Goal: Transaction & Acquisition: Download file/media

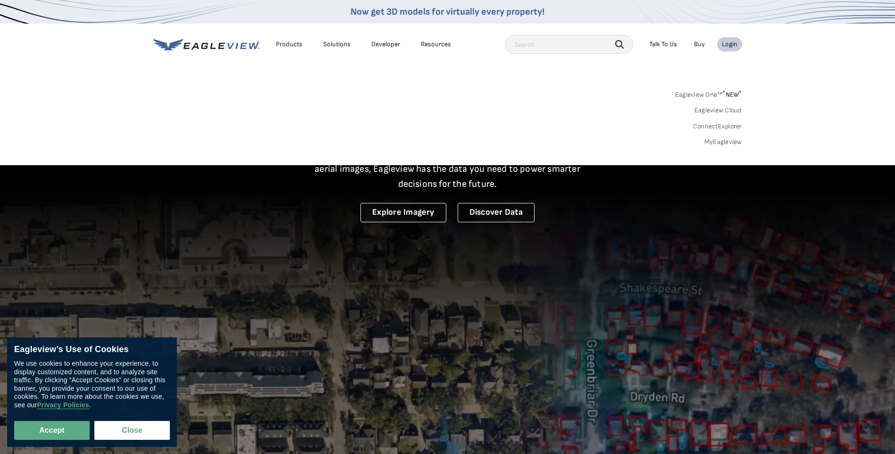
click at [732, 139] on link "MyEagleview" at bounding box center [723, 142] width 38 height 8
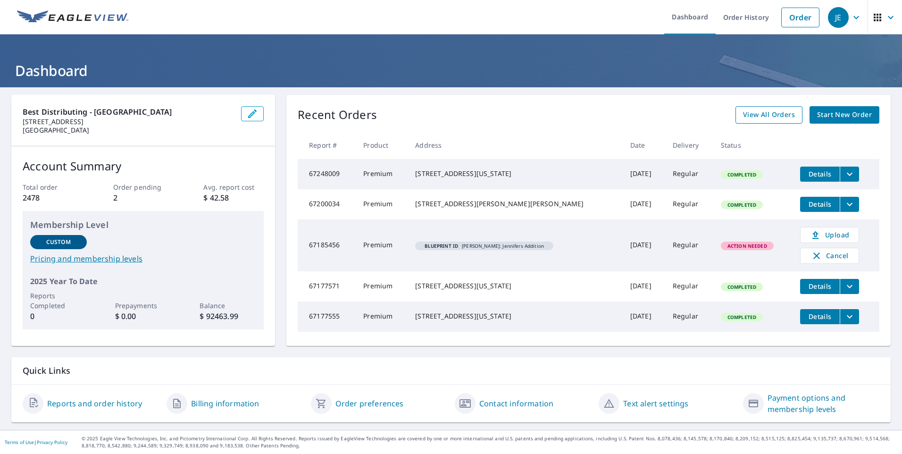
click at [743, 116] on span "View All Orders" at bounding box center [769, 115] width 52 height 12
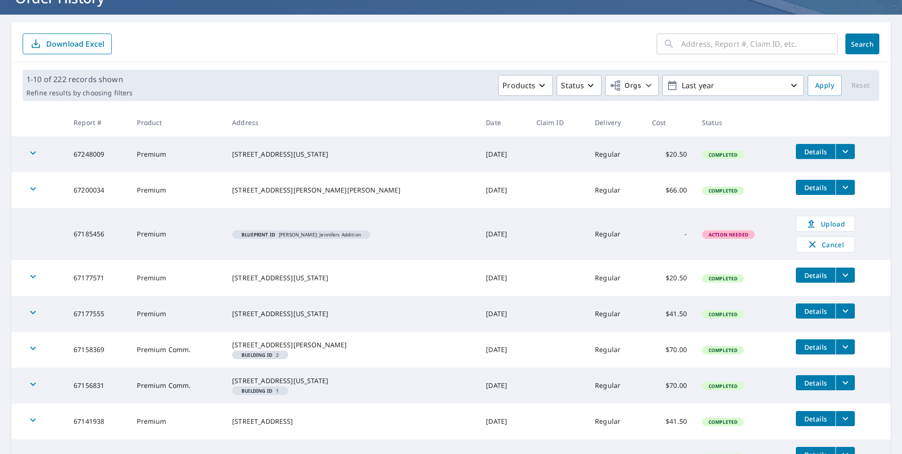
scroll to position [94, 0]
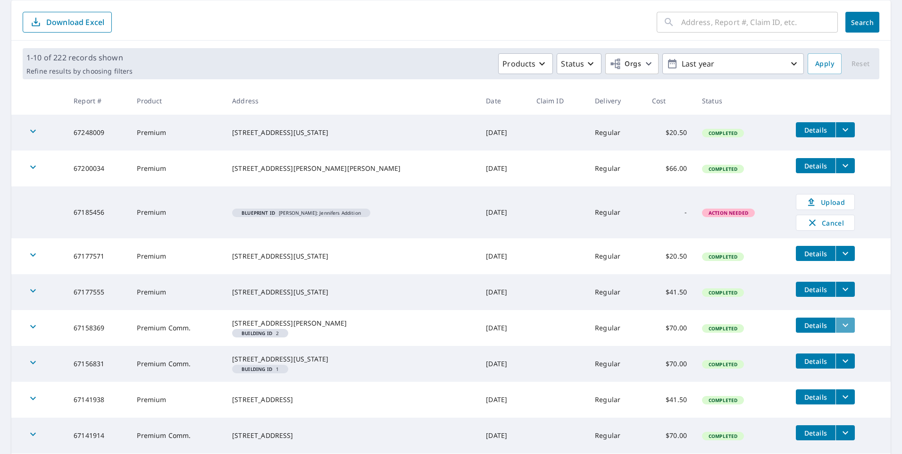
click at [839, 322] on icon "filesDropdownBtn-67158369" at bounding box center [844, 324] width 11 height 11
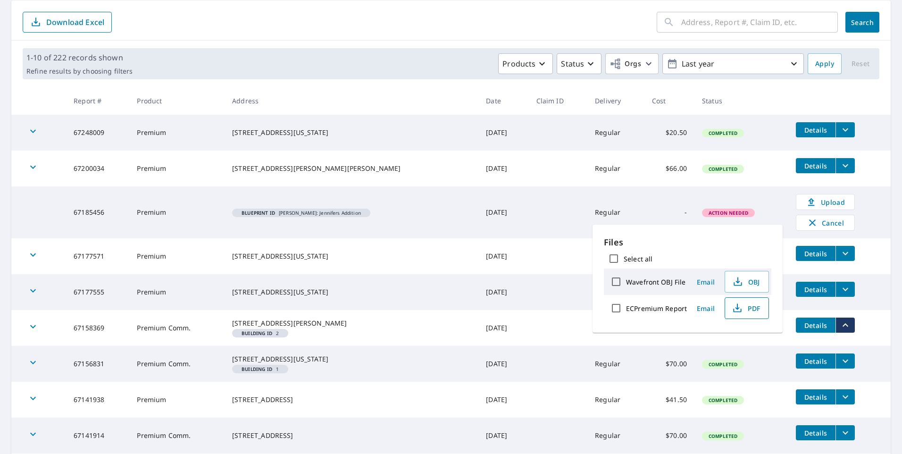
click at [751, 308] on span "PDF" at bounding box center [745, 307] width 30 height 11
click at [412, 71] on div "Products Status Orgs Last year" at bounding box center [469, 63] width 667 height 21
